Goal: Task Accomplishment & Management: Complete application form

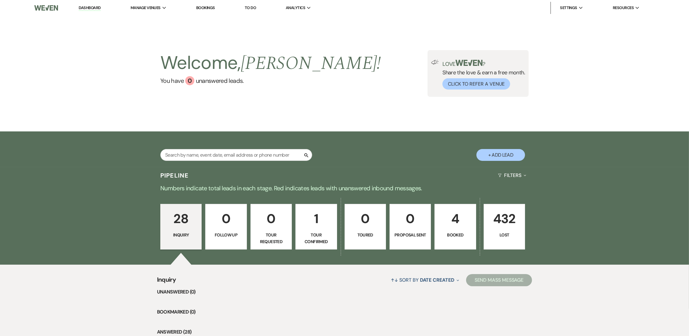
click at [502, 157] on button "+ Add Lead" at bounding box center [500, 155] width 49 height 12
select select "808"
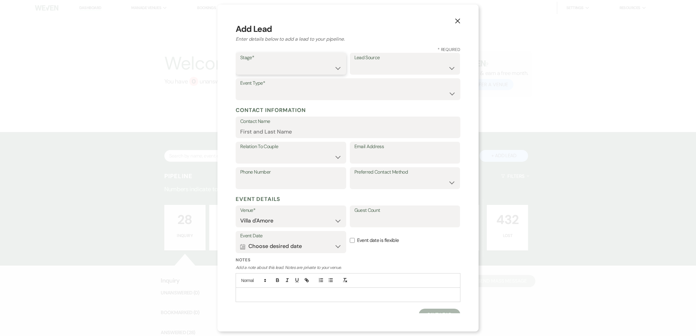
click at [257, 70] on select "Inquiry Follow Up Tour Requested Tour Confirmed Toured Proposal Sent Booked Lost" at bounding box center [290, 68] width 101 height 12
select select "1"
click at [240, 62] on select "Inquiry Follow Up Tour Requested Tour Confirmed Toured Proposal Sent Booked Lost" at bounding box center [290, 68] width 101 height 12
click at [366, 66] on select "Weven Venue Website Instagram Facebook Pinterest Google The Knot Wedding Wire H…" at bounding box center [404, 68] width 101 height 12
select select "2"
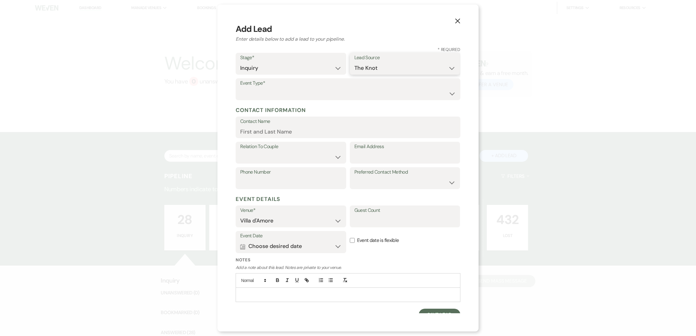
click at [354, 62] on select "Weven Venue Website Instagram Facebook Pinterest Google The Knot Wedding Wire H…" at bounding box center [404, 68] width 101 height 12
click at [257, 96] on select "Wedding Anniversary Party Baby Shower Bachelorette / Bachelor Party Birthday Pa…" at bounding box center [348, 94] width 216 height 12
select select "1"
click at [240, 88] on select "Wedding Anniversary Party Baby Shower Bachelorette / Bachelor Party Birthday Pa…" at bounding box center [348, 94] width 216 height 12
click at [257, 128] on input "Contact Name" at bounding box center [348, 132] width 216 height 12
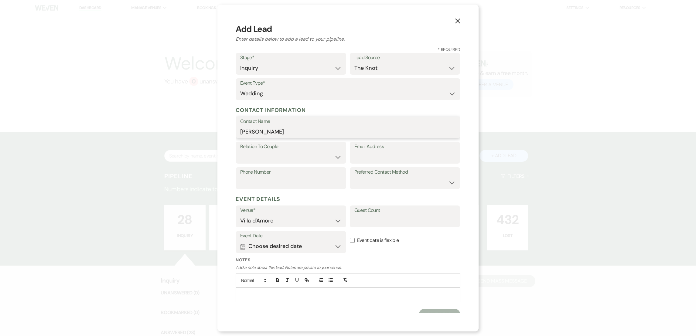
type input "[PERSON_NAME]"
click at [256, 152] on select "Couple Planner Parent of Couple Family Member Friend Other" at bounding box center [290, 157] width 101 height 12
select select "1"
click at [240, 151] on select "Couple Planner Parent of Couple Family Member Friend Other" at bounding box center [290, 157] width 101 height 12
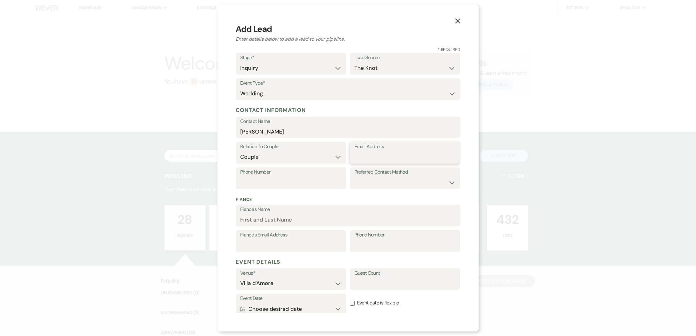
click at [365, 155] on input "Email Address" at bounding box center [404, 157] width 101 height 12
paste input "[PERSON_NAME][EMAIL_ADDRESS][PERSON_NAME][DOMAIN_NAME]"
type input "[PERSON_NAME][EMAIL_ADDRESS][PERSON_NAME][DOMAIN_NAME]"
click at [274, 174] on label "Phone Number" at bounding box center [290, 172] width 101 height 9
click at [274, 177] on input "Phone Number" at bounding box center [290, 183] width 101 height 12
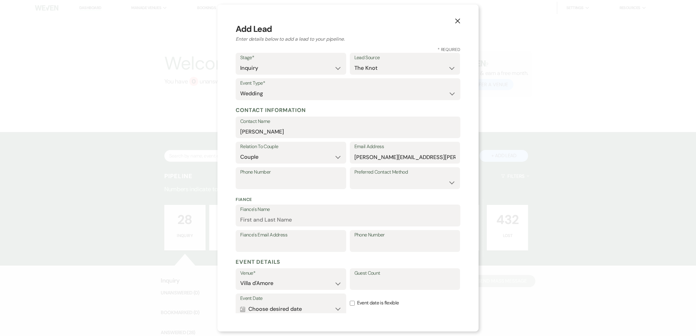
drag, startPoint x: 245, startPoint y: 175, endPoint x: 175, endPoint y: 174, distance: 69.5
click at [171, 175] on div "X Add Lead Enter details below to add a lead to your pipeline. * Required Stage…" at bounding box center [348, 168] width 696 height 336
paste input "[PHONE_NUMBER]"
type input "[PHONE_NUMBER]"
click at [375, 185] on select "Email Phone Text" at bounding box center [404, 183] width 101 height 12
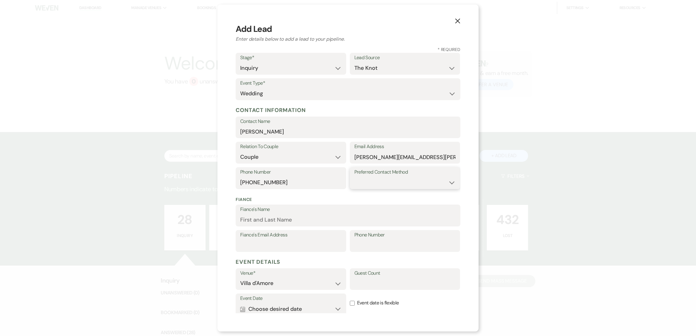
select select "email"
click at [354, 177] on select "Email Phone Text" at bounding box center [404, 183] width 101 height 12
click at [350, 301] on input "Event date is flexible" at bounding box center [352, 303] width 5 height 5
checkbox input "true"
click at [378, 287] on input "Guest Count" at bounding box center [404, 283] width 101 height 12
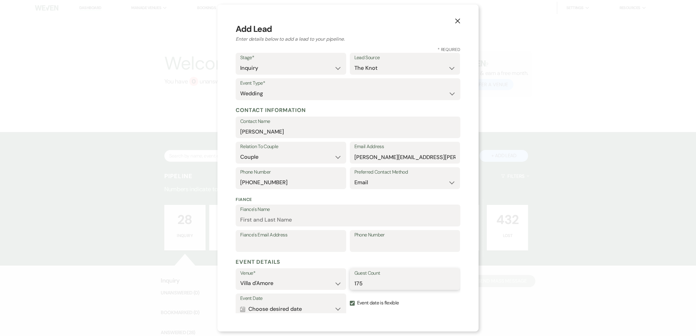
type input "175"
click at [303, 309] on button "Calendar Choose desired date Expand" at bounding box center [290, 309] width 101 height 12
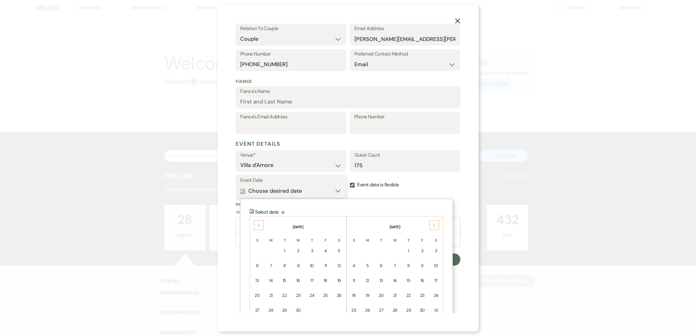
scroll to position [145, 0]
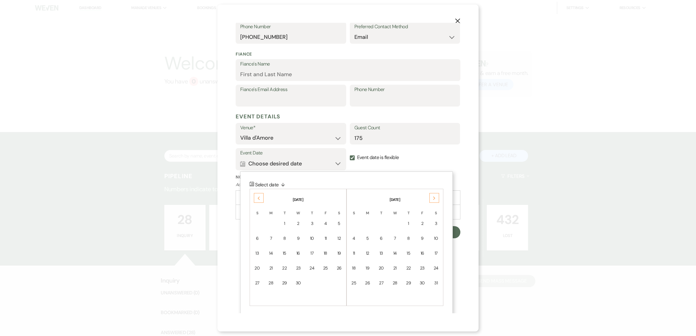
click at [431, 199] on div "Next" at bounding box center [434, 198] width 10 height 10
click at [434, 199] on icon "Next" at bounding box center [434, 198] width 3 height 4
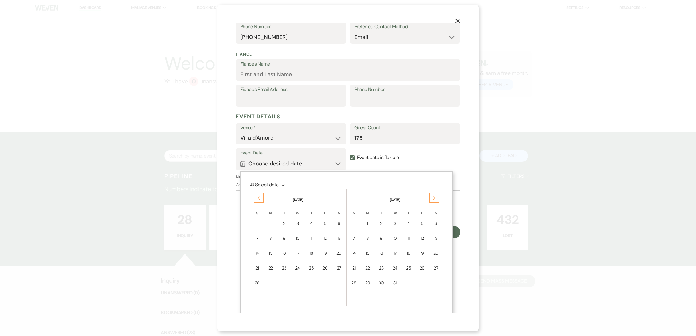
click at [434, 199] on icon "Next" at bounding box center [434, 198] width 3 height 4
drag, startPoint x: 434, startPoint y: 199, endPoint x: 409, endPoint y: 222, distance: 34.2
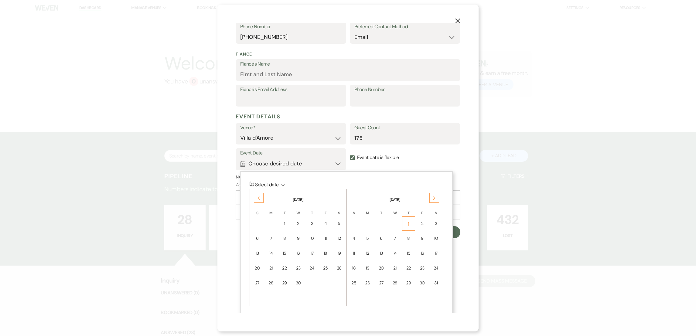
click at [409, 222] on div "1" at bounding box center [408, 223] width 5 height 6
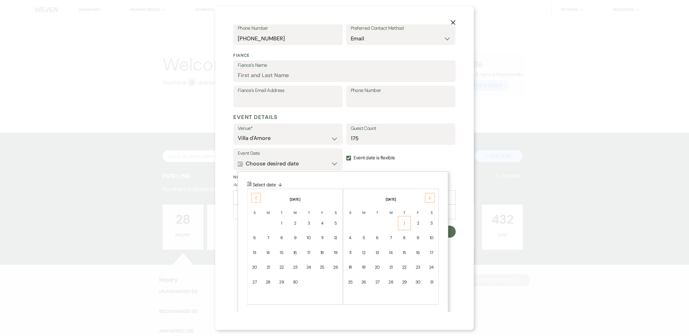
scroll to position [70, 0]
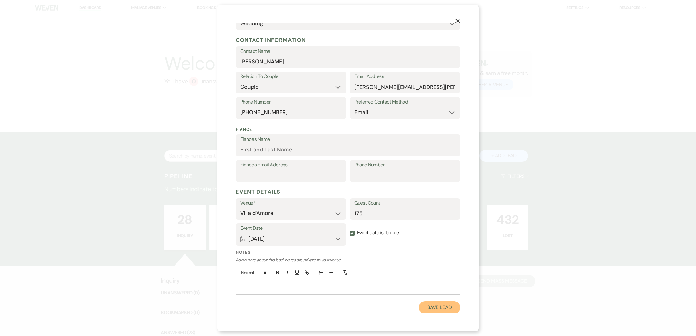
click at [430, 309] on button "Save Lead" at bounding box center [440, 307] width 42 height 12
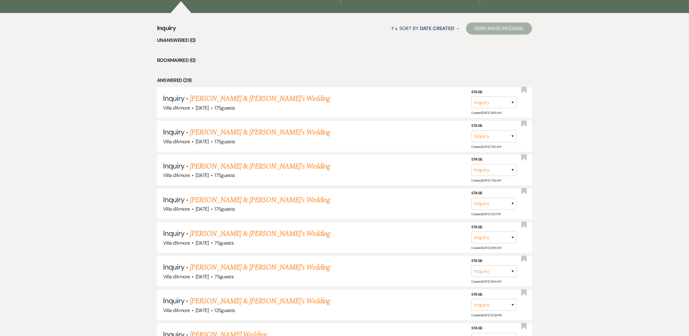
scroll to position [277, 0]
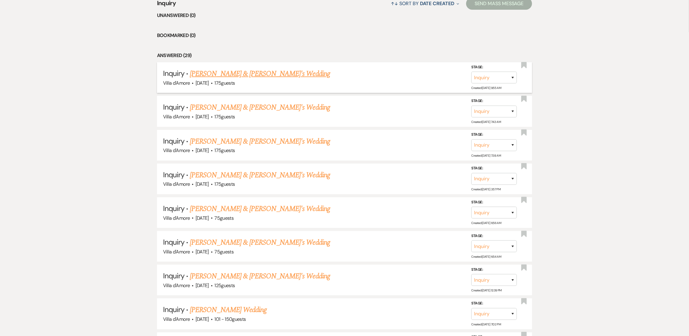
click at [236, 73] on link "[PERSON_NAME] & [PERSON_NAME]'s Wedding" at bounding box center [260, 73] width 140 height 11
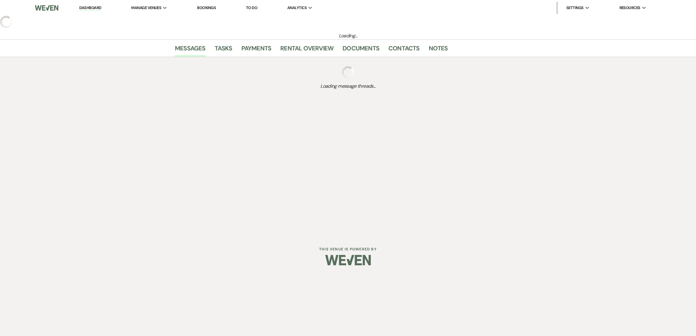
select select "2"
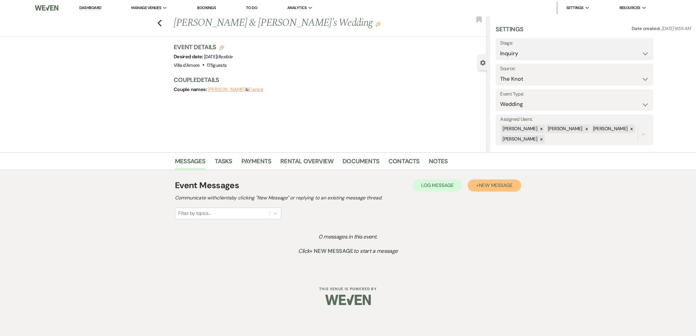
click at [488, 190] on button "+ New Message" at bounding box center [494, 185] width 53 height 12
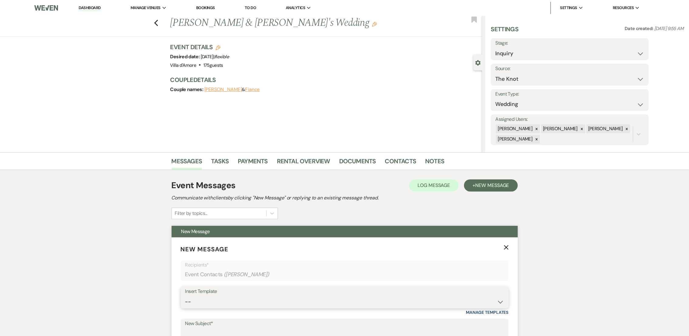
click at [217, 301] on select "-- auto responce weekends Tour Request Response Follow Up #1 (wedding) Weven Pl…" at bounding box center [344, 302] width 319 height 12
select select "4619"
click at [185, 296] on select "-- auto responce weekends Tour Request Response Follow Up #1 (wedding) Weven Pl…" at bounding box center [344, 302] width 319 height 12
type input "initial inquiry"
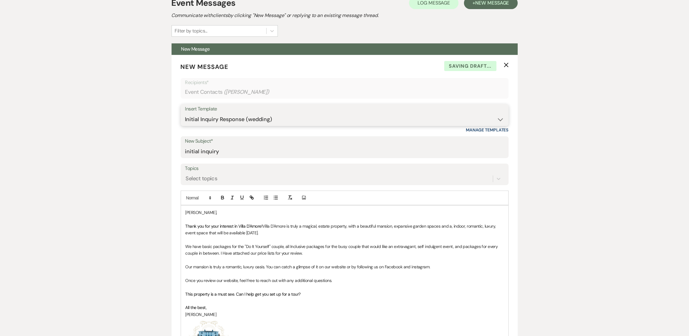
scroll to position [183, 0]
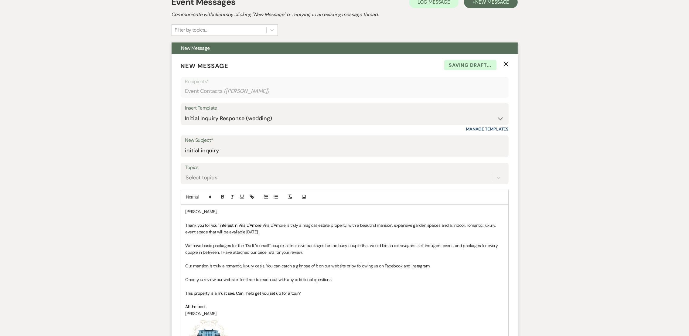
click at [286, 233] on p "Thank you for your interest in Villa D'Amore! Villa D'Amore is truly a magical,…" at bounding box center [344, 229] width 318 height 14
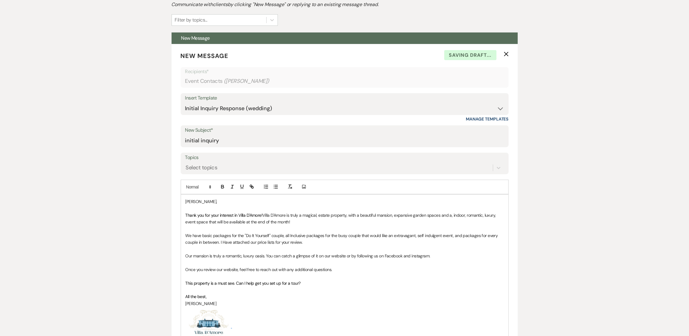
scroll to position [381, 0]
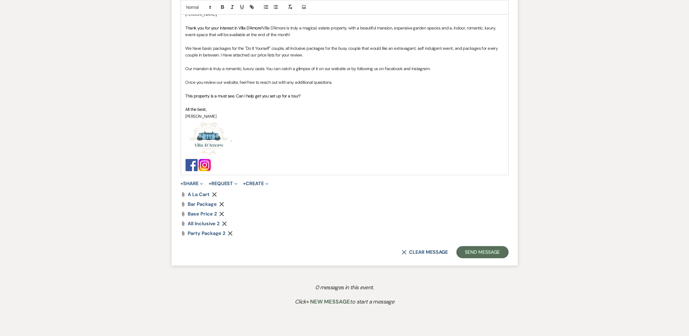
click at [484, 260] on form "New Message X Saving draft... Recipients* Event Contacts ( [PERSON_NAME] ) Inse…" at bounding box center [345, 61] width 346 height 409
click at [485, 253] on button "Send Message" at bounding box center [482, 252] width 52 height 12
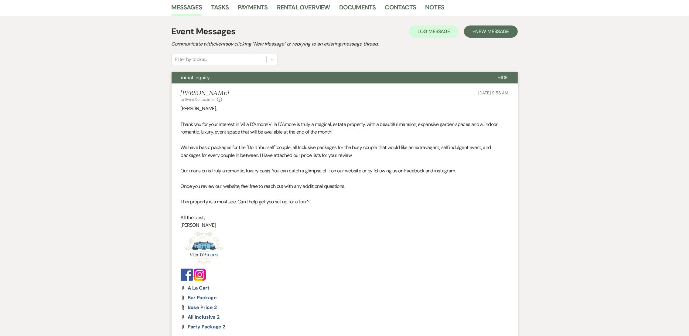
scroll to position [0, 0]
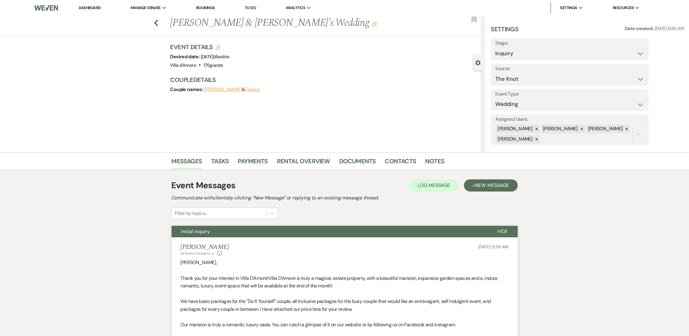
click at [160, 28] on div "Previous [PERSON_NAME] & [PERSON_NAME]'s Wedding Edit Bookmark" at bounding box center [239, 26] width 485 height 21
click at [158, 23] on icon "Previous" at bounding box center [156, 22] width 5 height 7
